Goal: Task Accomplishment & Management: Use online tool/utility

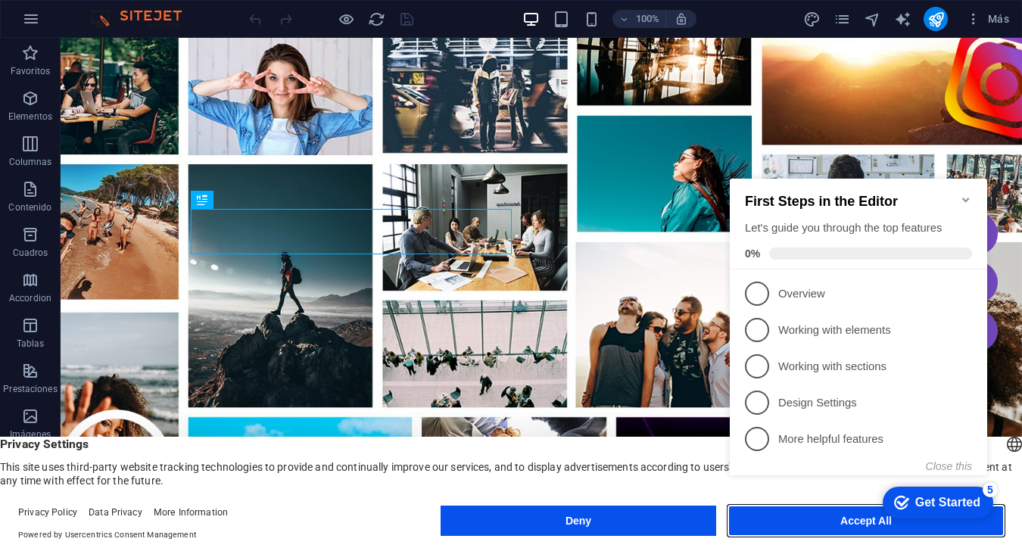
click at [801, 532] on button "Accept All" at bounding box center [866, 521] width 276 height 30
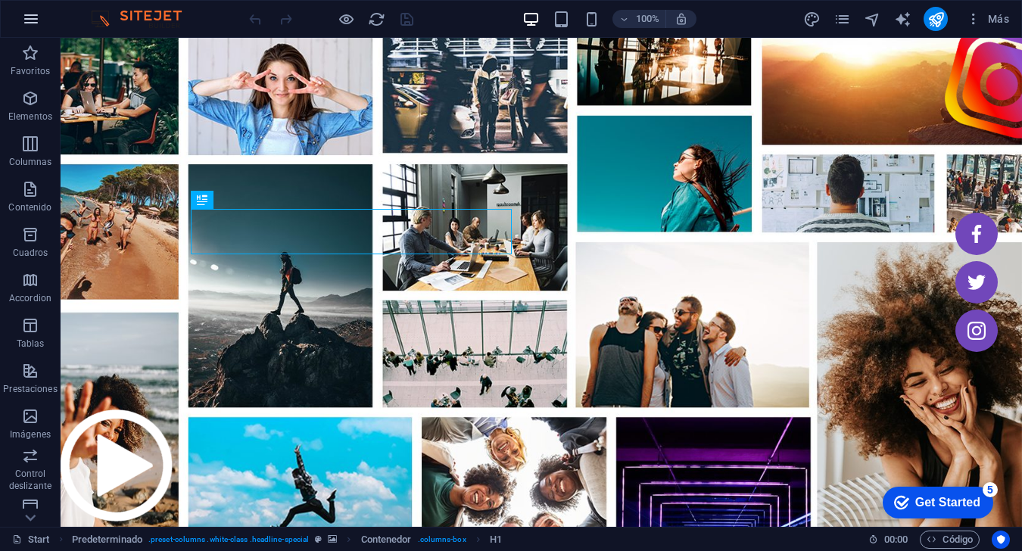
click at [40, 26] on button "button" at bounding box center [31, 19] width 36 height 36
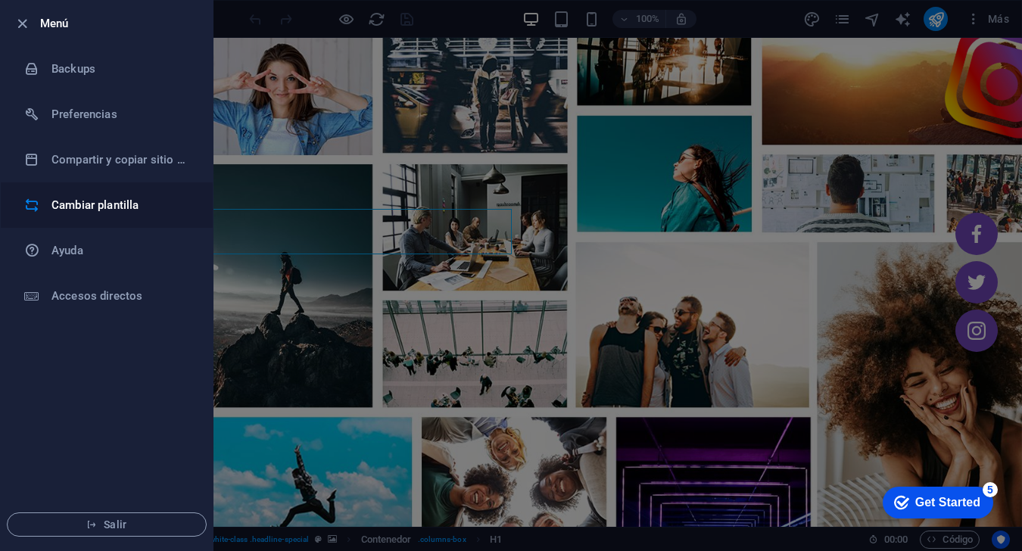
click at [80, 206] on h6 "Cambiar plantilla" at bounding box center [121, 205] width 140 height 18
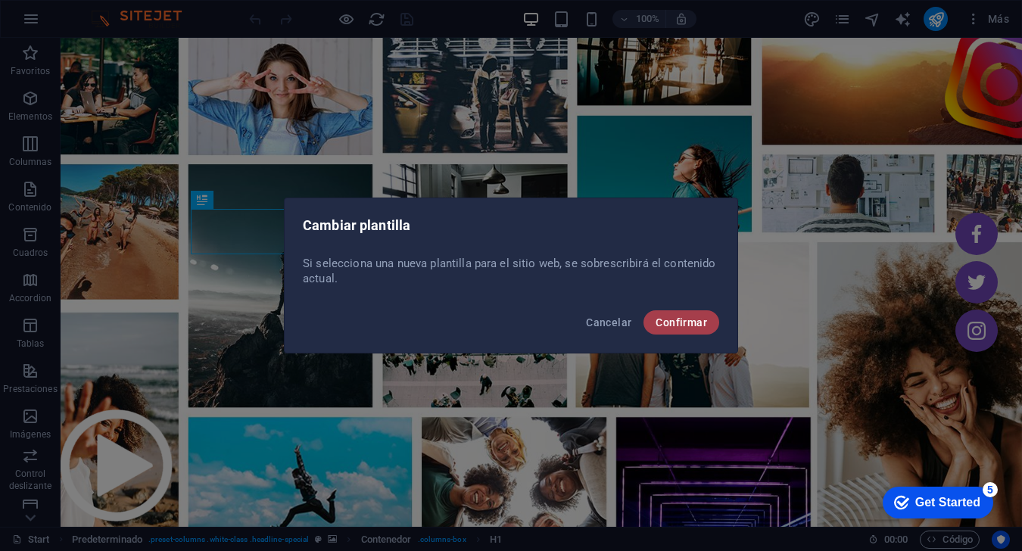
click at [693, 326] on span "Confirmar" at bounding box center [681, 323] width 51 height 12
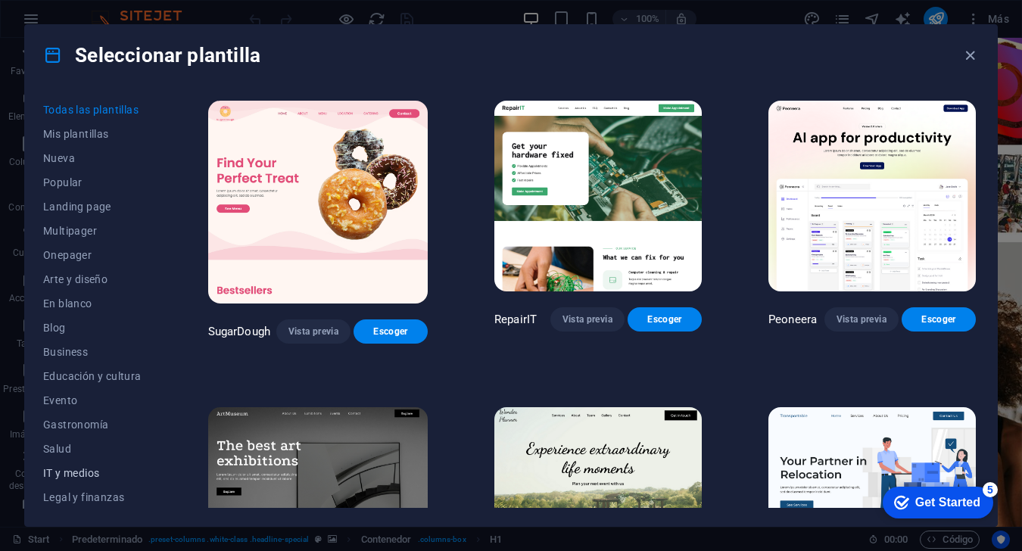
click at [61, 467] on span "IT y medios" at bounding box center [92, 473] width 98 height 12
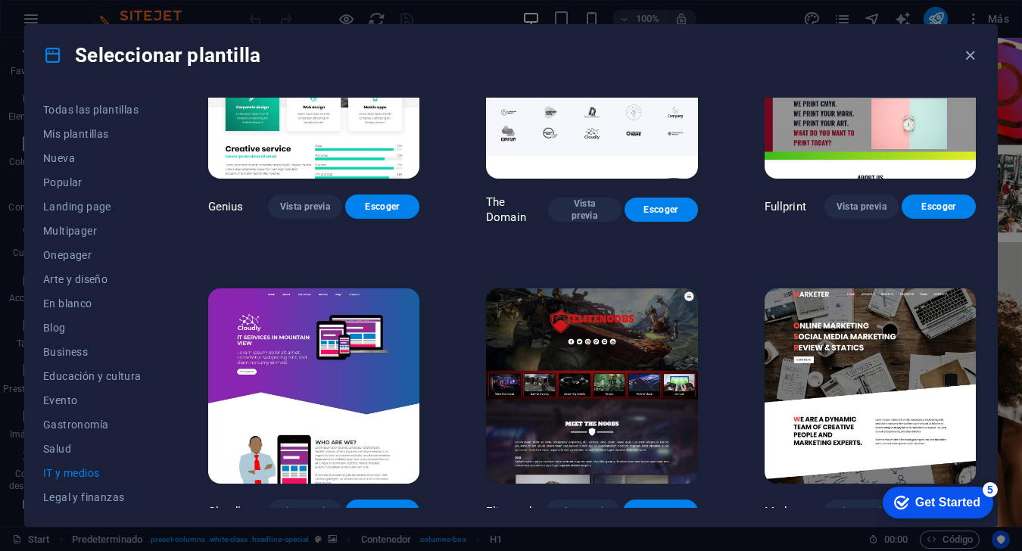
scroll to position [735, 0]
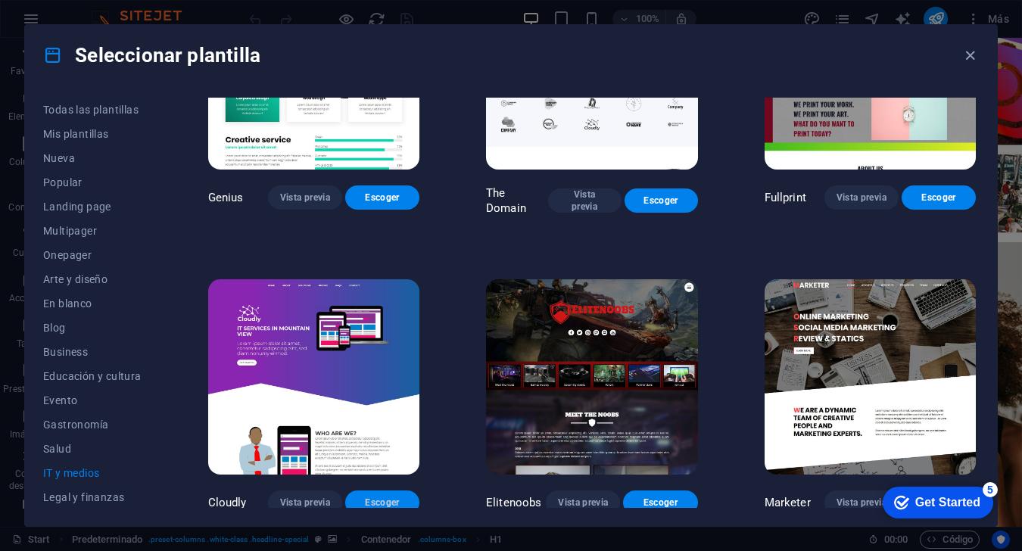
click at [387, 497] on span "Escoger" at bounding box center [382, 503] width 50 height 12
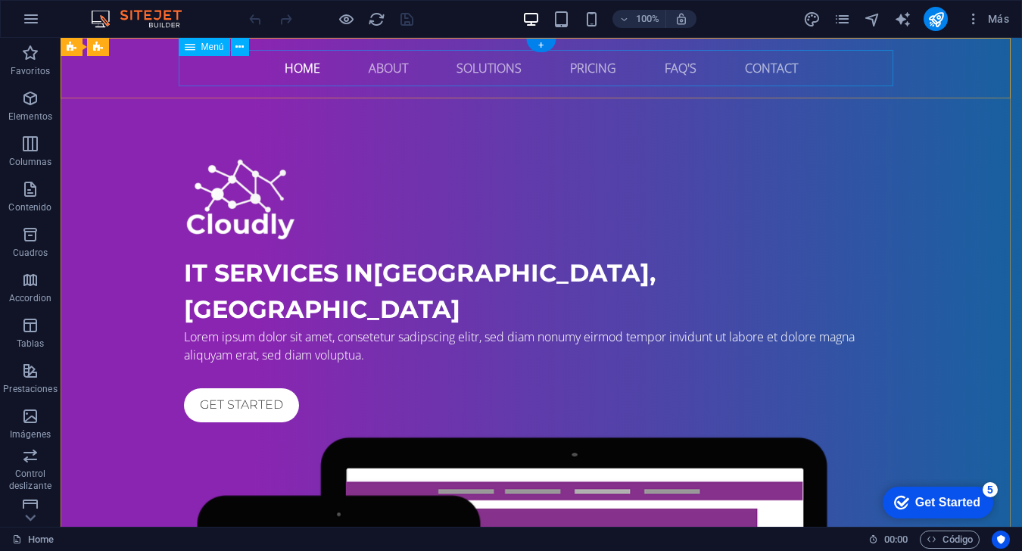
click at [303, 72] on nav "Home About Solutions Pricing FAQ's Contact" at bounding box center [541, 68] width 715 height 36
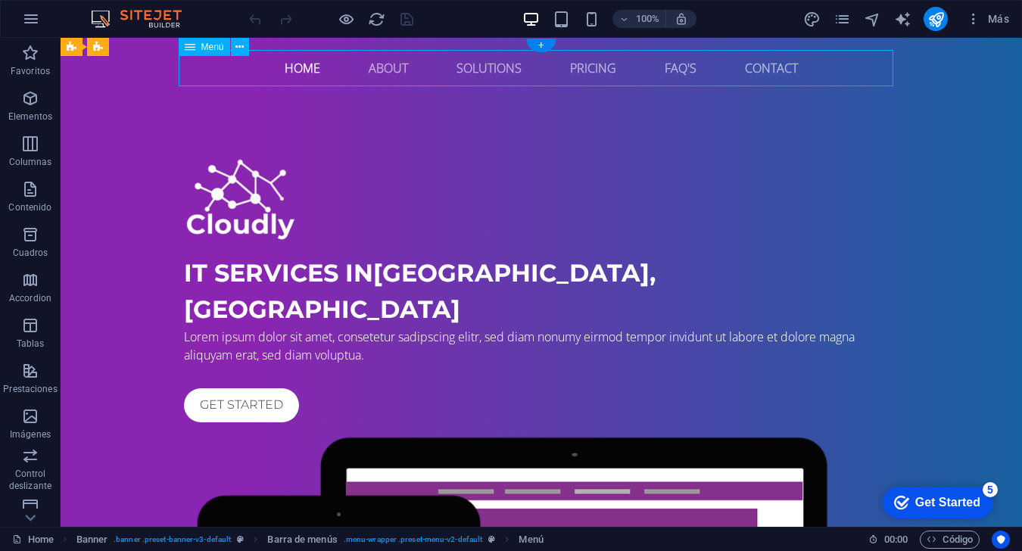
click at [303, 72] on nav "Home About Solutions Pricing FAQ's Contact" at bounding box center [541, 68] width 715 height 36
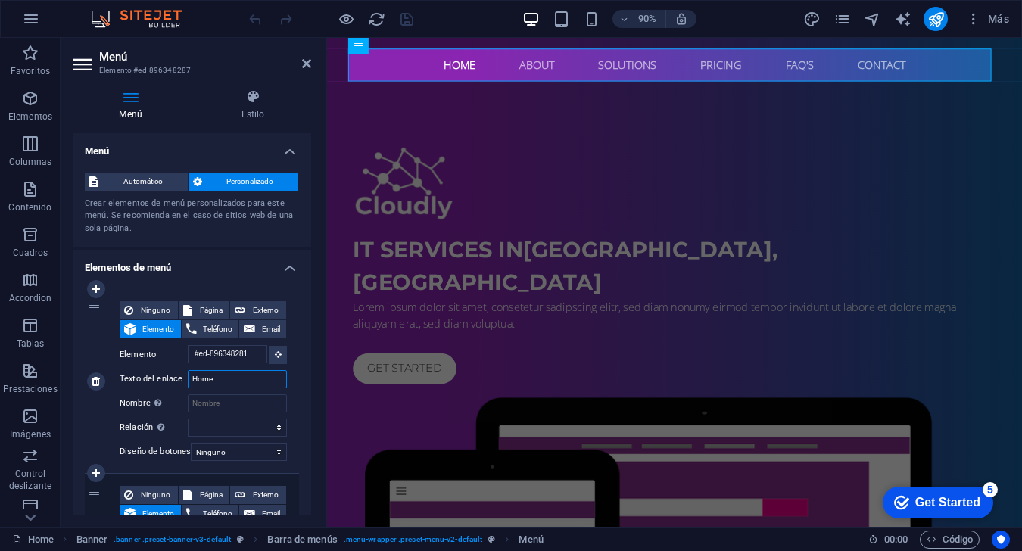
click at [223, 387] on input "Home" at bounding box center [237, 379] width 99 height 18
